Goal: Find specific page/section: Find specific page/section

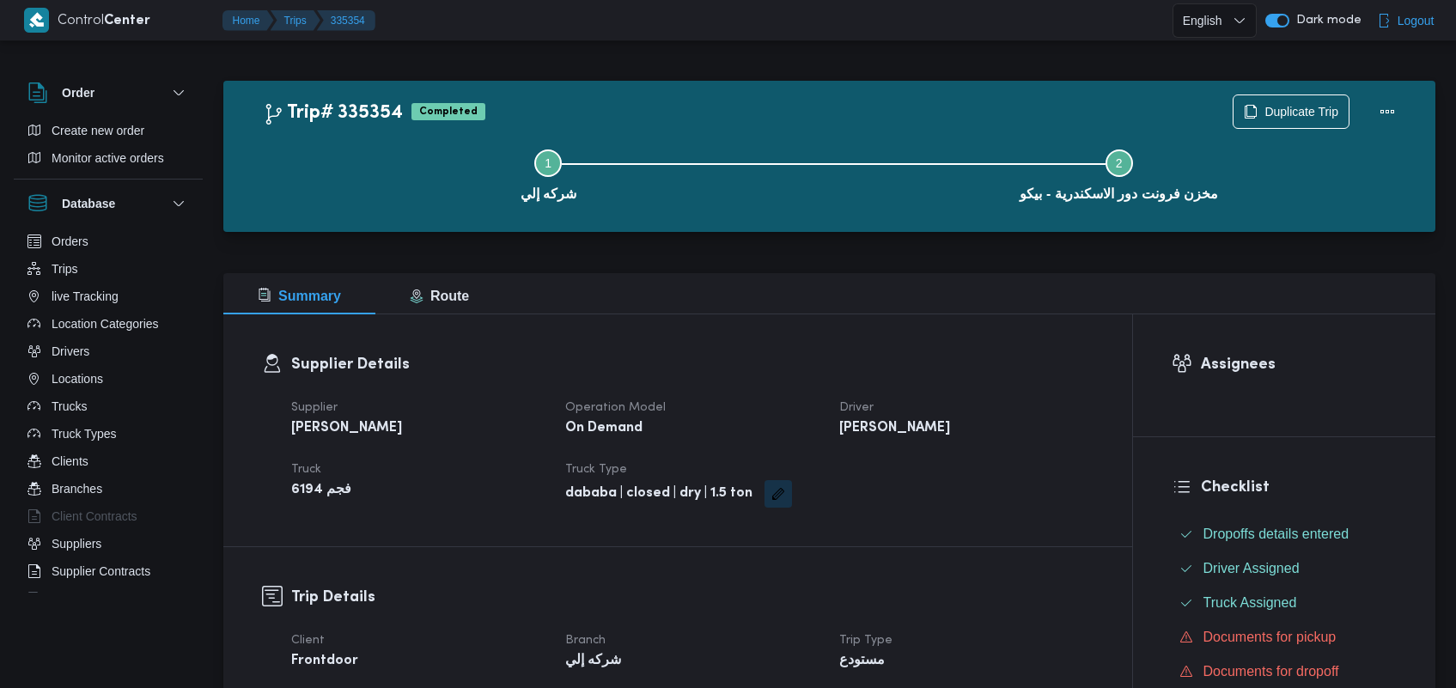
click at [151, 262] on button "Trips" at bounding box center [108, 268] width 175 height 27
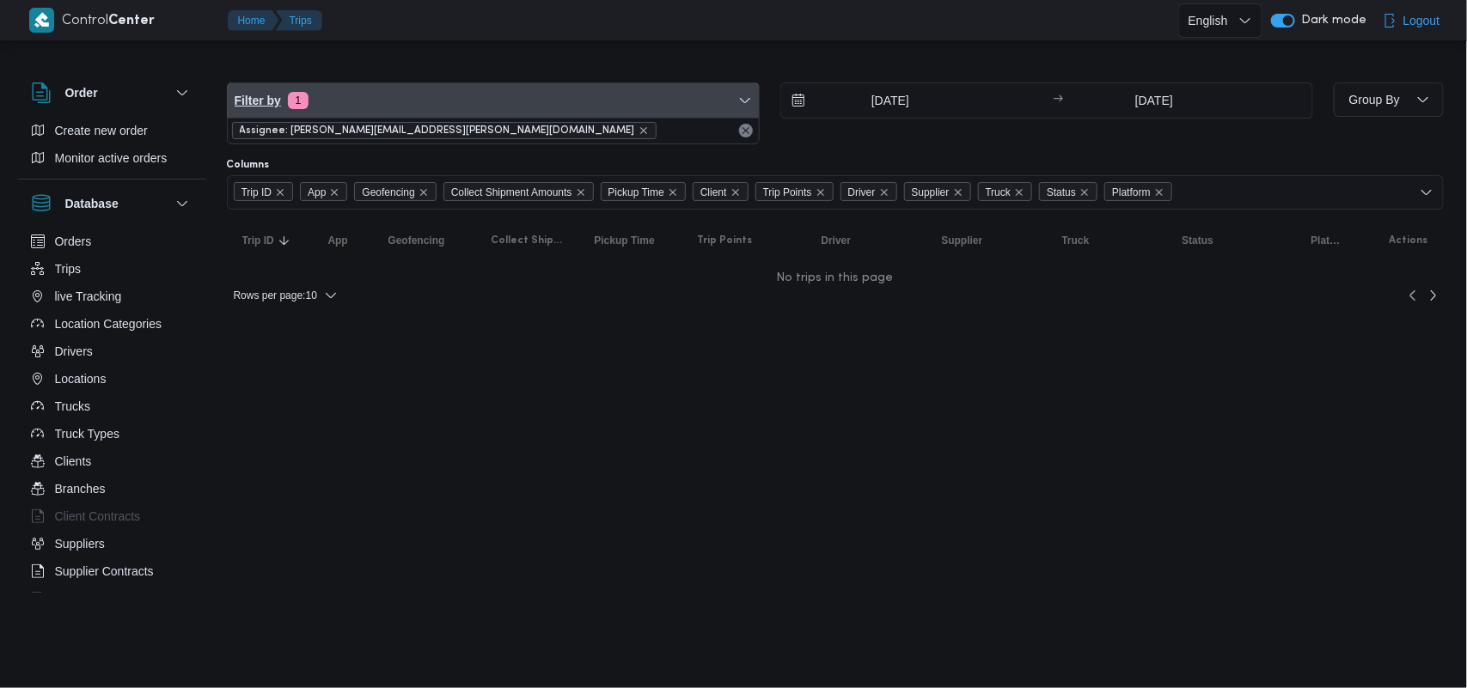
click at [408, 96] on span "Filter by 1" at bounding box center [493, 100] width 531 height 34
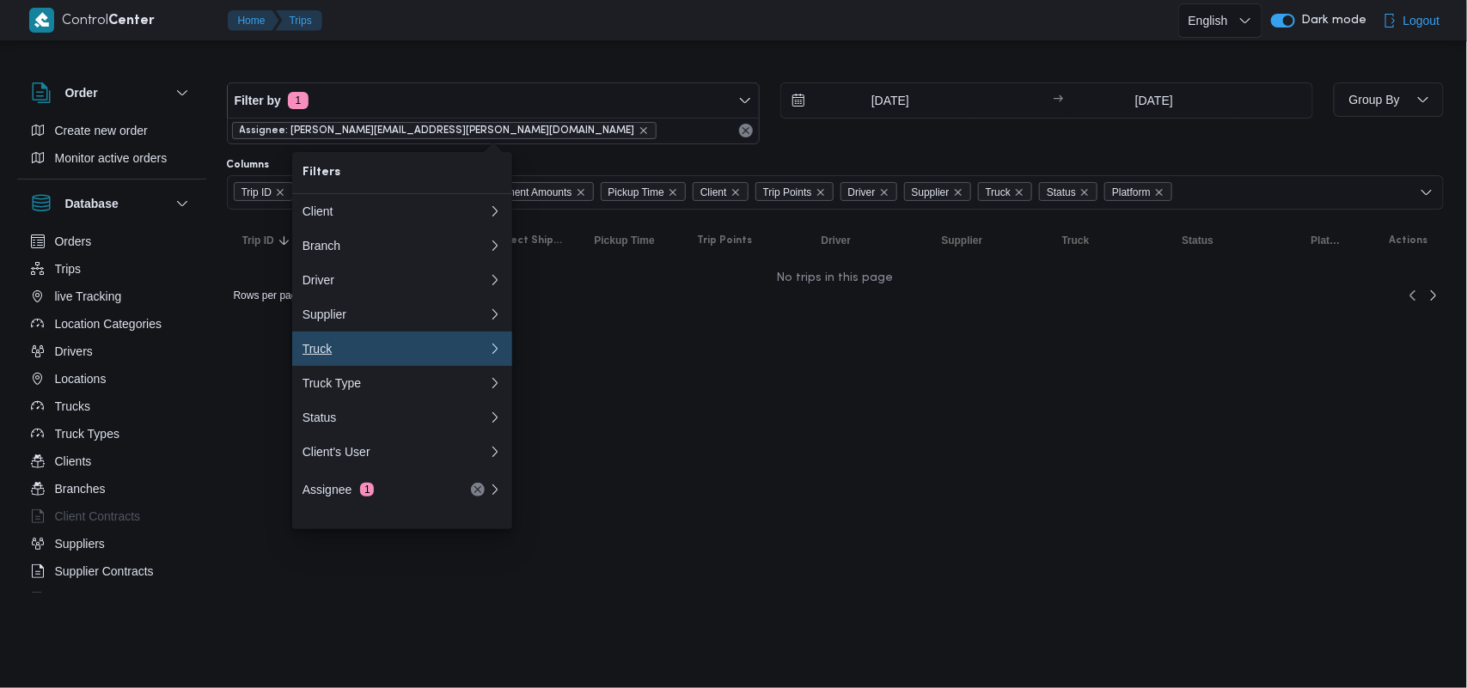
click at [378, 355] on div "Truck" at bounding box center [395, 349] width 186 height 14
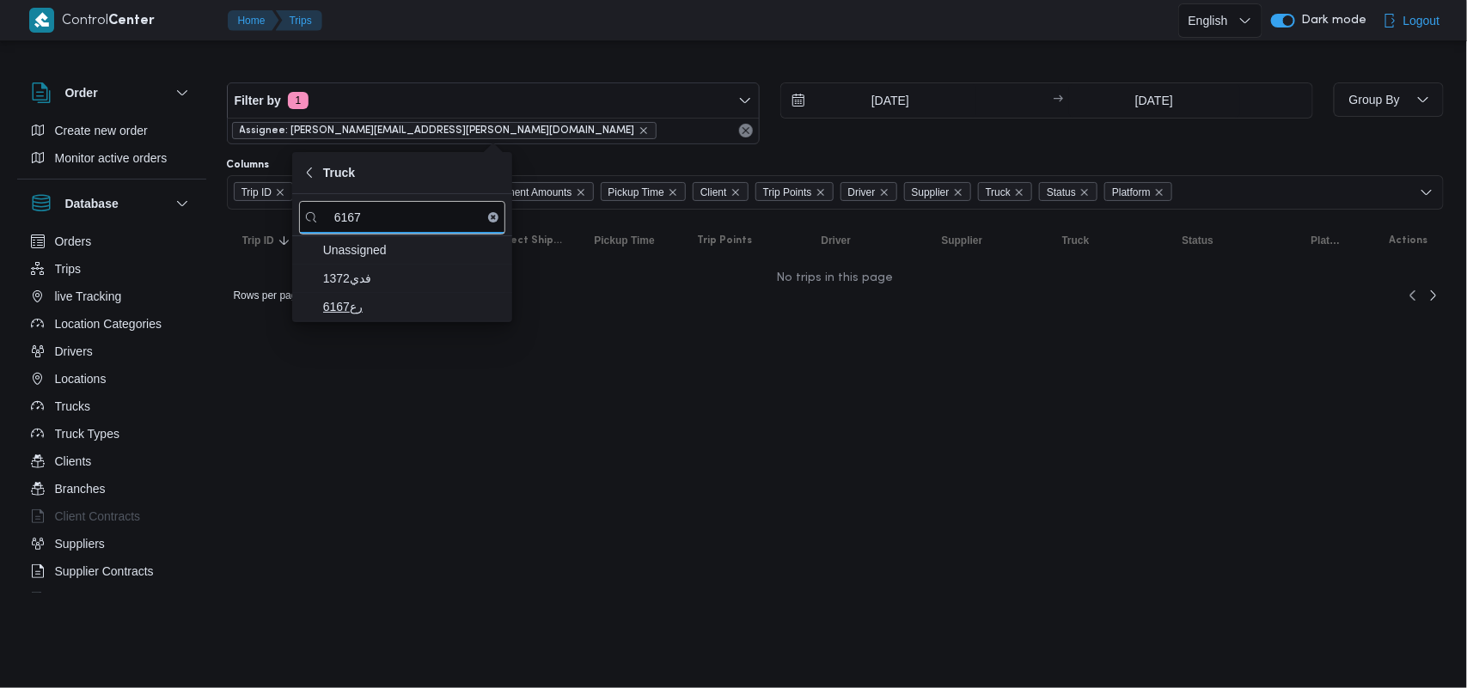
type input "6167"
drag, startPoint x: 376, startPoint y: 302, endPoint x: 382, endPoint y: 294, distance: 9.8
click at [376, 302] on span "رع6167" at bounding box center [412, 306] width 179 height 21
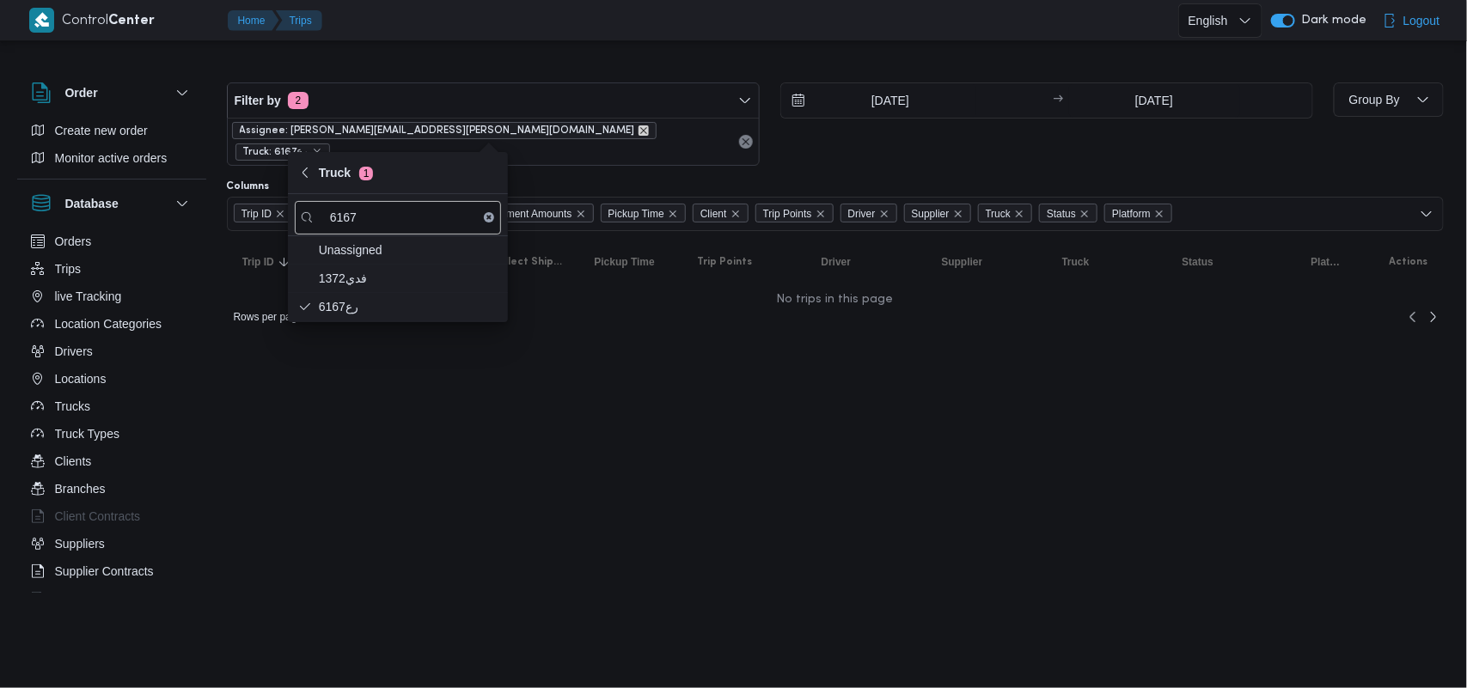
click at [640, 129] on icon "remove selected entity" at bounding box center [643, 130] width 7 height 7
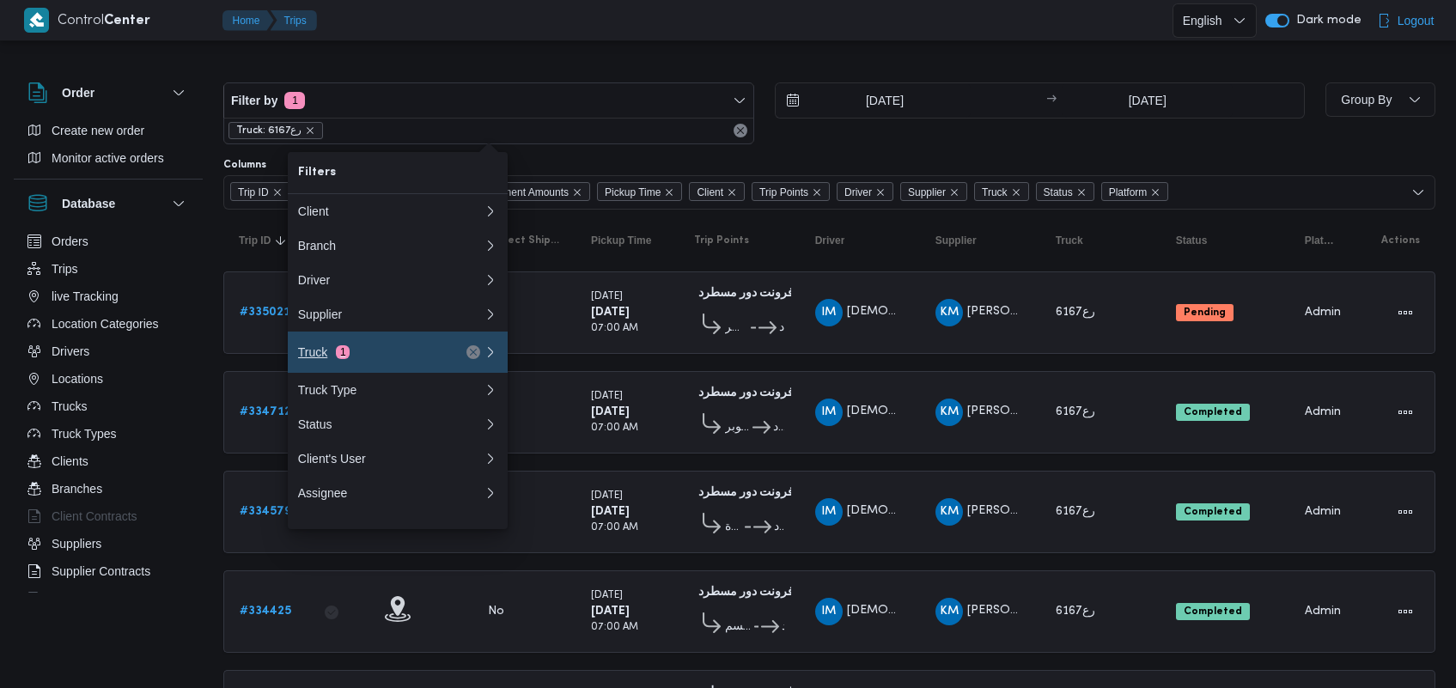
click at [357, 359] on div "Truck 1" at bounding box center [370, 352] width 144 height 14
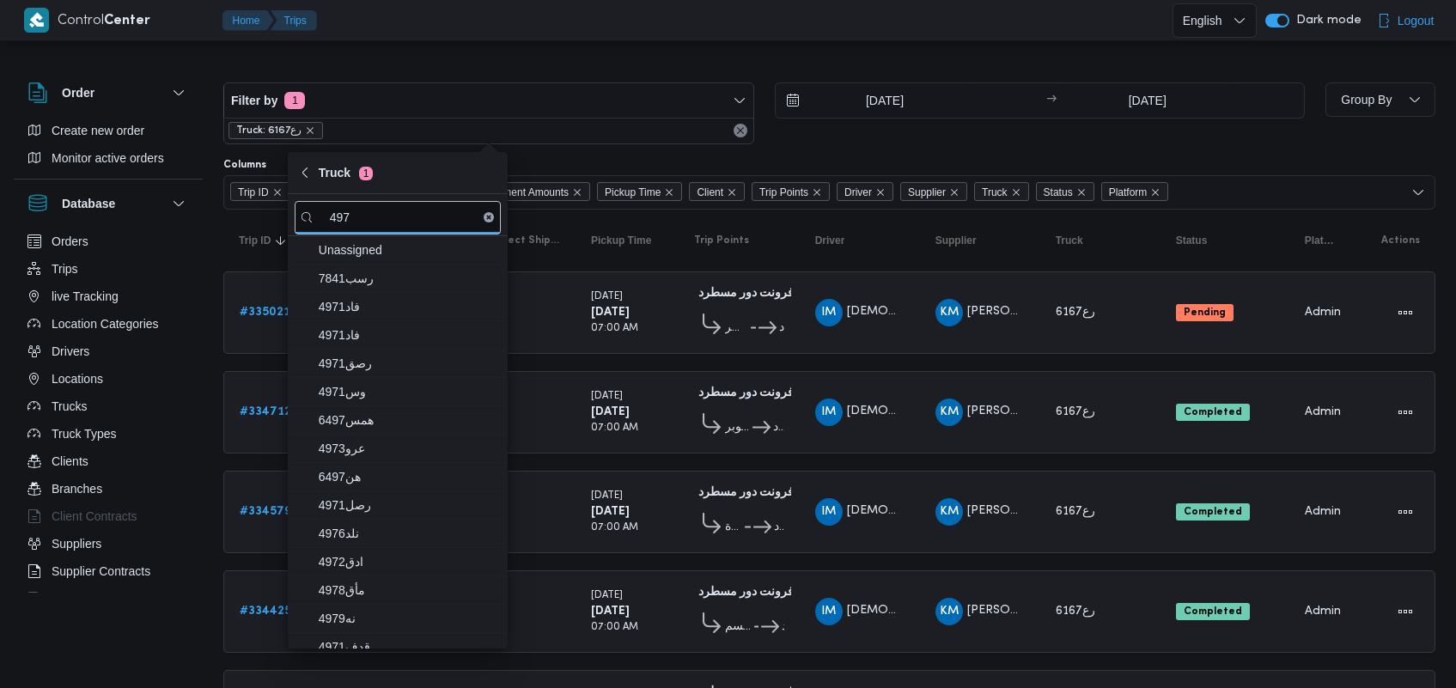
type input "497"
